Goal: Task Accomplishment & Management: Manage account settings

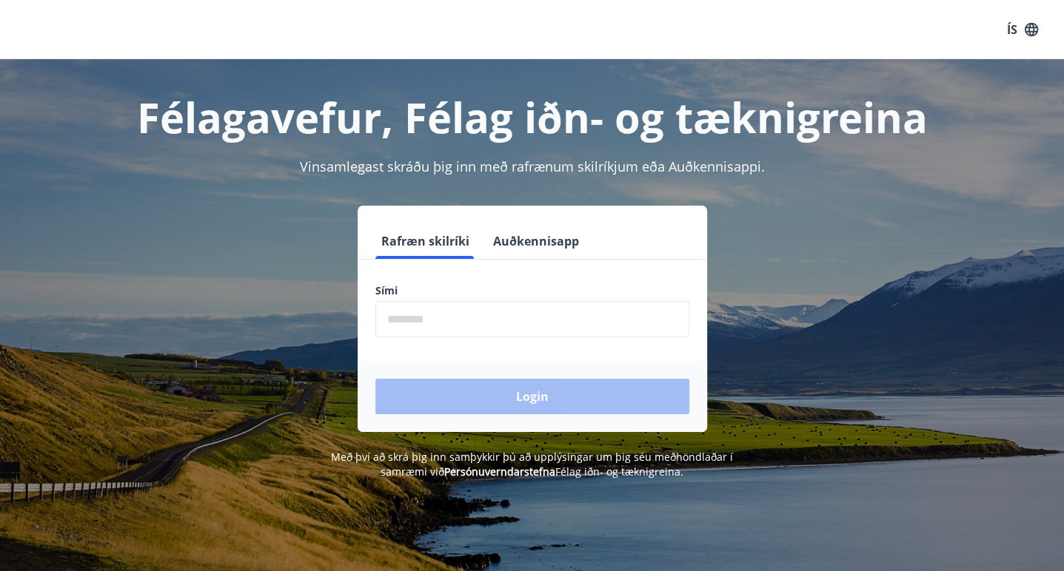
click at [392, 320] on input "phone" at bounding box center [532, 319] width 314 height 36
type input "********"
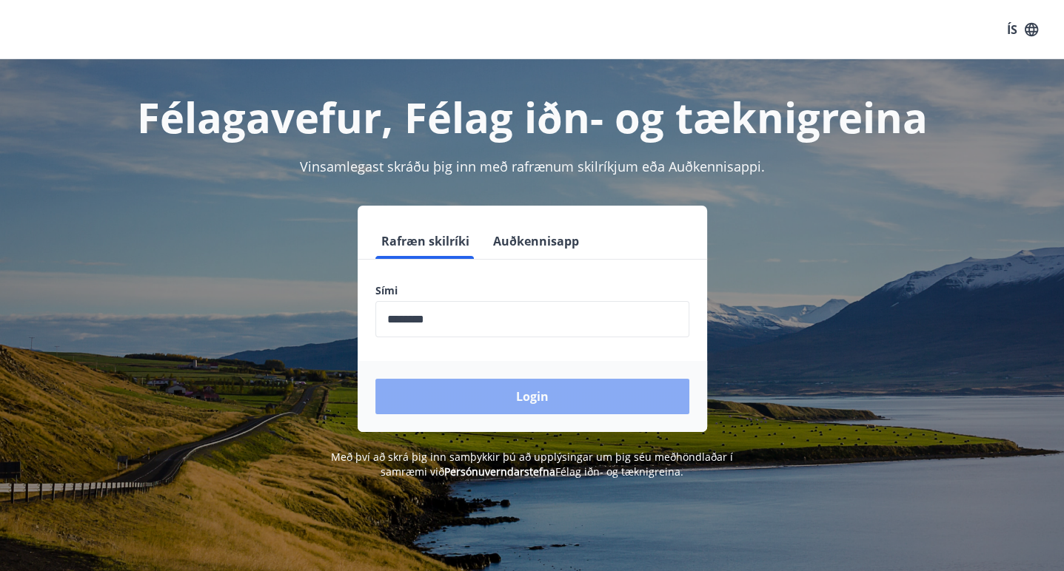
click at [542, 397] on button "Login" at bounding box center [532, 397] width 314 height 36
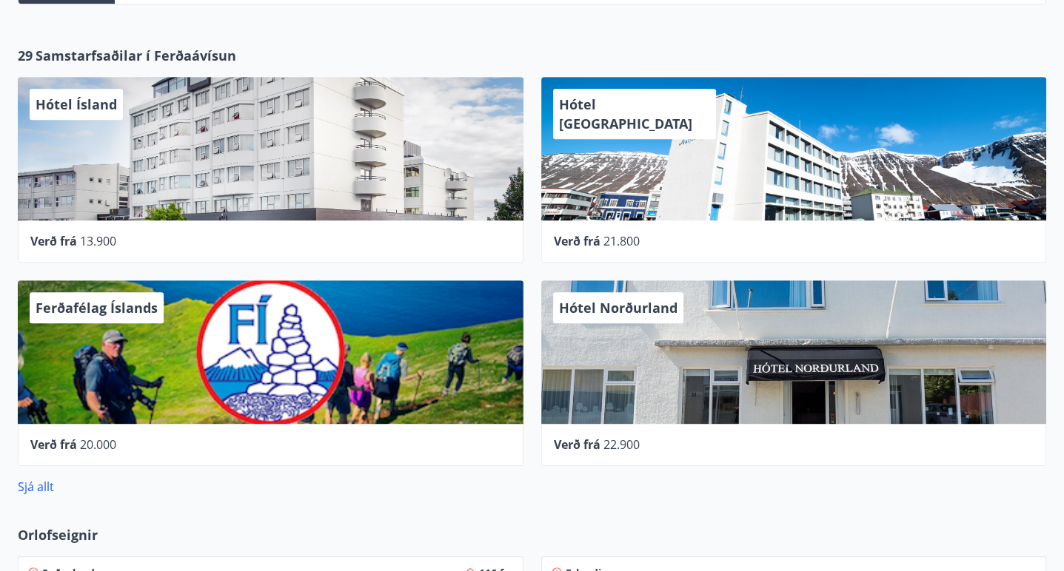
scroll to position [705, 0]
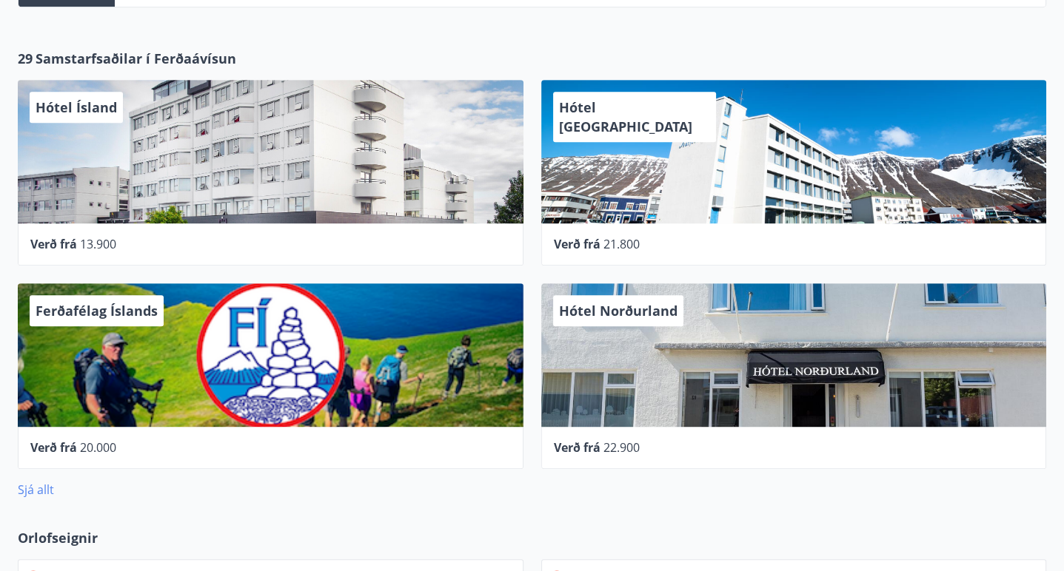
click at [42, 482] on link "Sjá allt" at bounding box center [36, 490] width 36 height 16
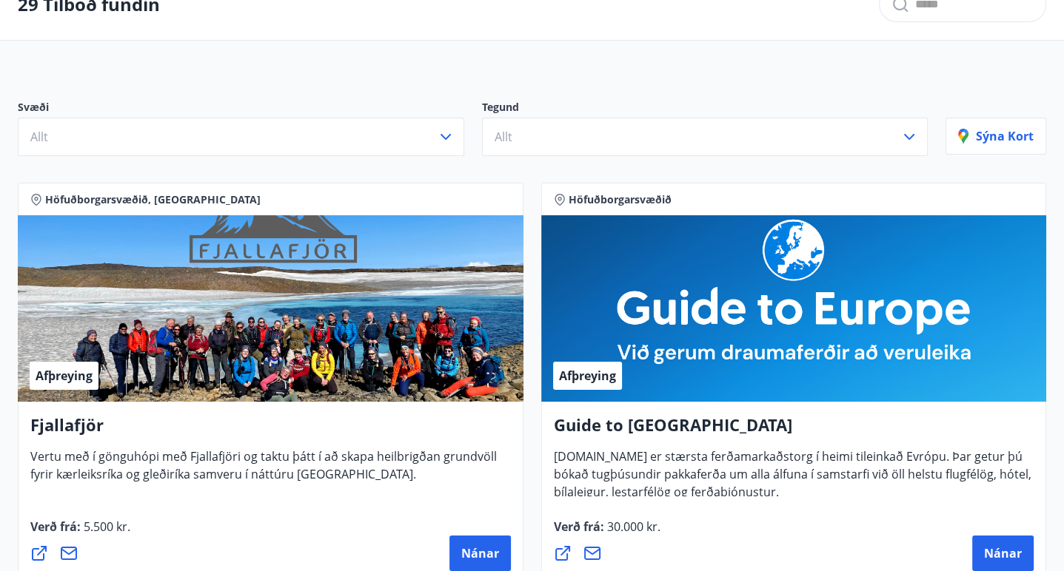
scroll to position [6, 0]
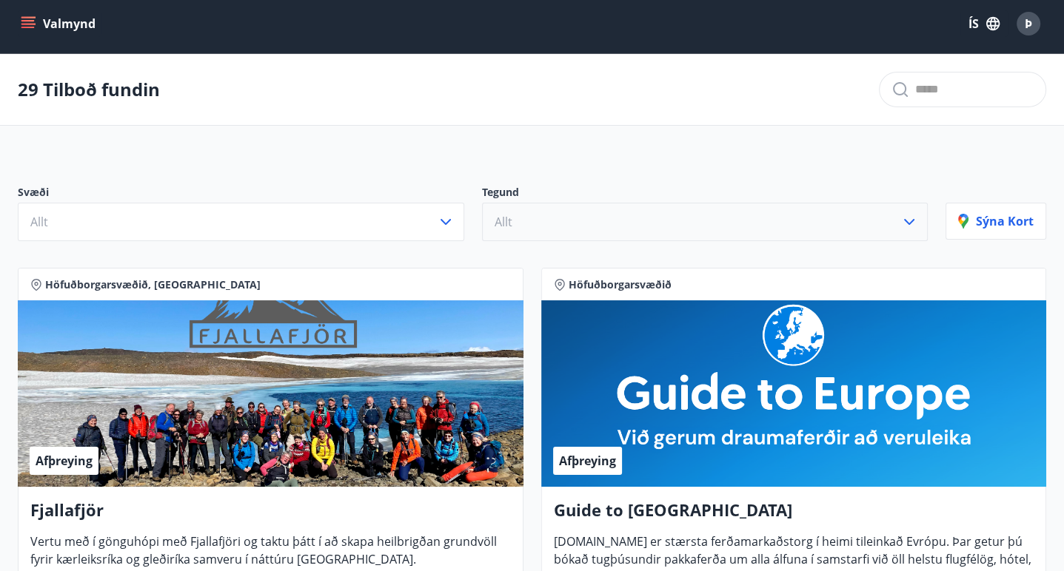
click at [900, 228] on icon "button" at bounding box center [909, 222] width 18 height 18
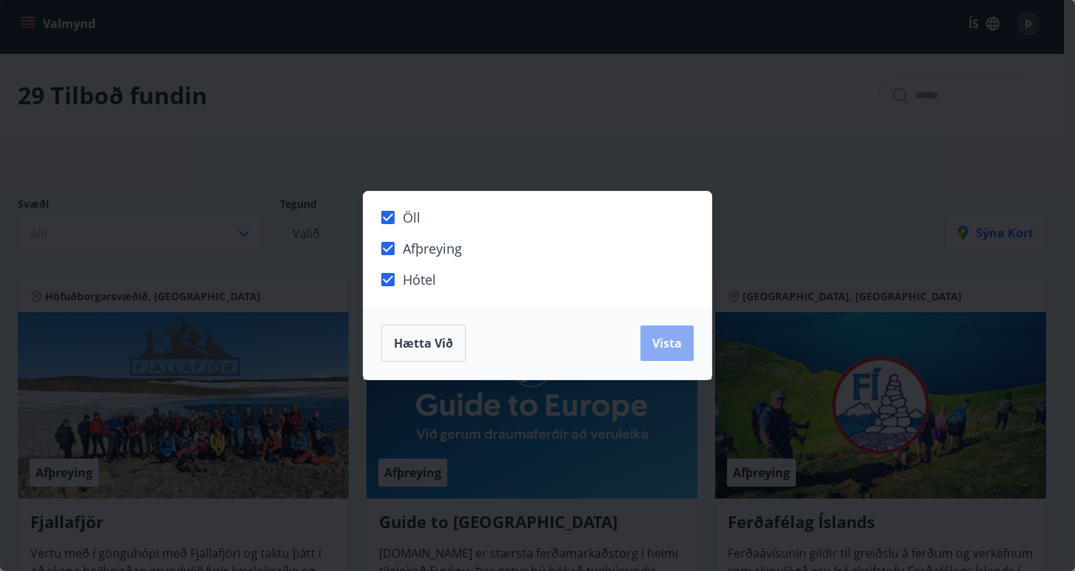
click at [674, 334] on button "Vista" at bounding box center [666, 344] width 53 height 36
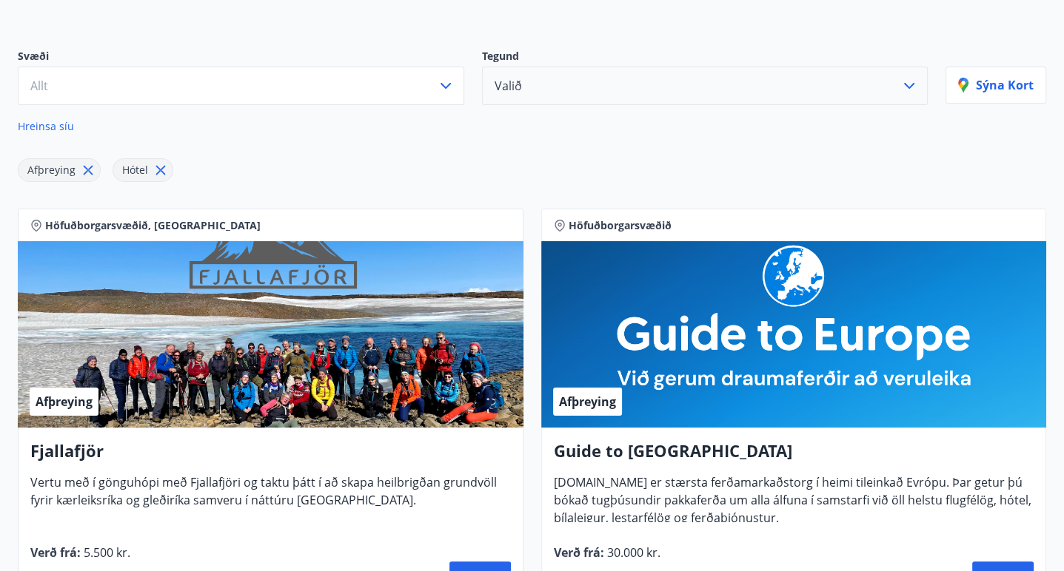
scroll to position [122, 0]
